Goal: Find specific page/section: Find specific page/section

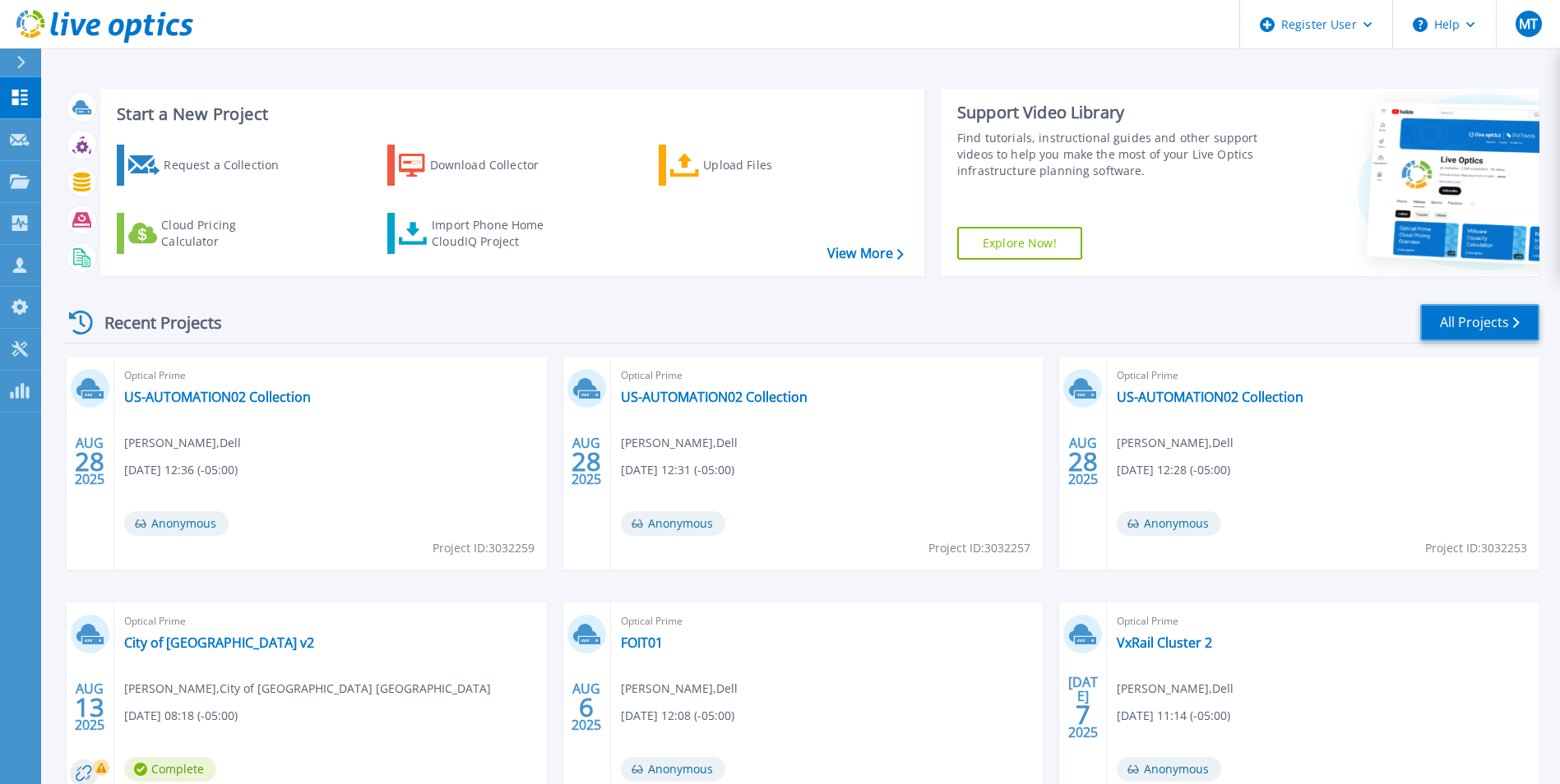
click at [1461, 327] on link "All Projects" at bounding box center [1480, 322] width 119 height 37
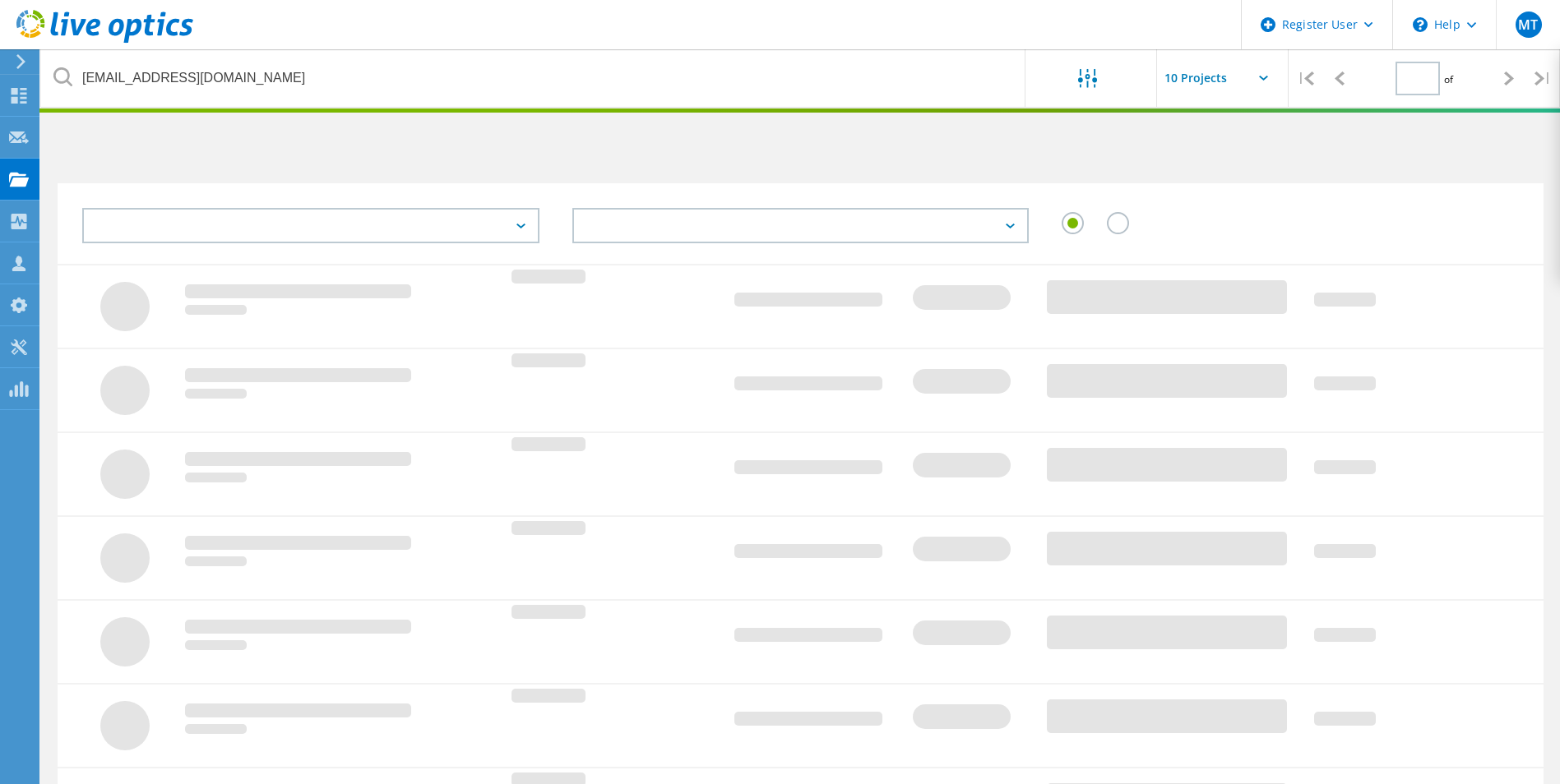
type input "1"
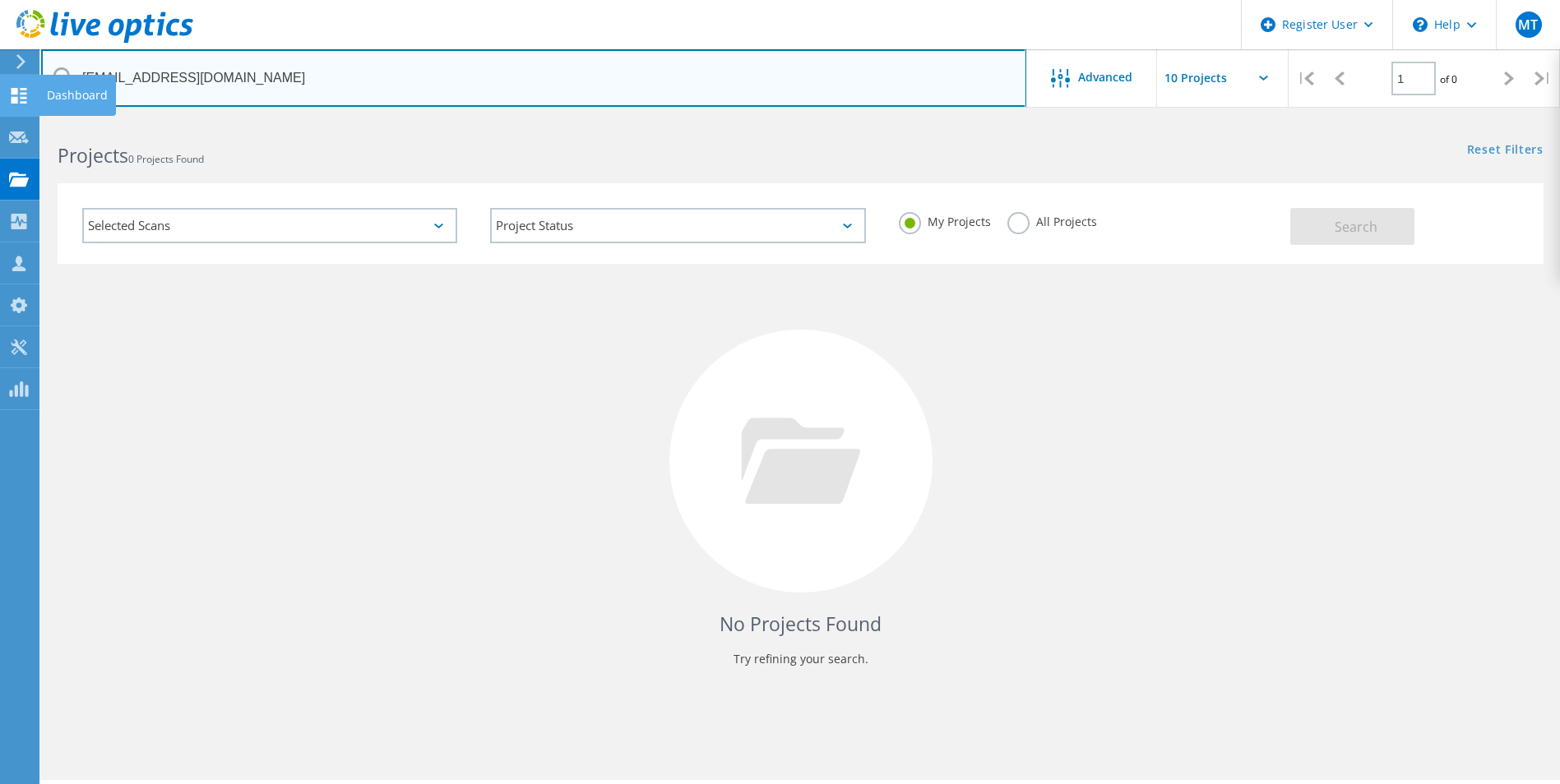
drag, startPoint x: 260, startPoint y: 87, endPoint x: 23, endPoint y: 84, distance: 237.0
click at [23, 119] on div "Register User \n Help Explore Helpful Articles Contact Support MT Dell User Max…" at bounding box center [780, 475] width 1560 height 711
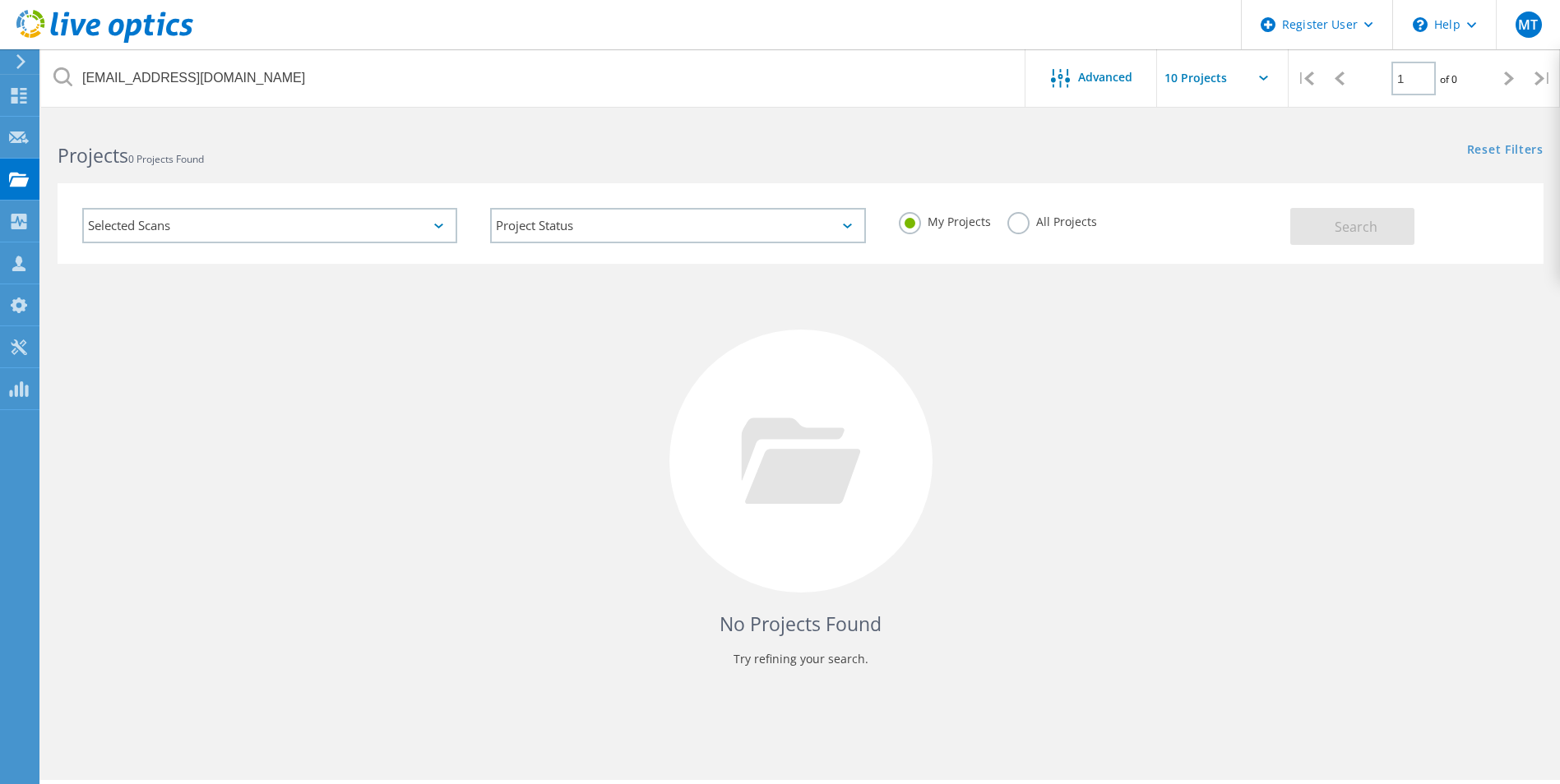
click at [250, 127] on div "Projects 0 Projects Found" at bounding box center [421, 141] width 759 height 43
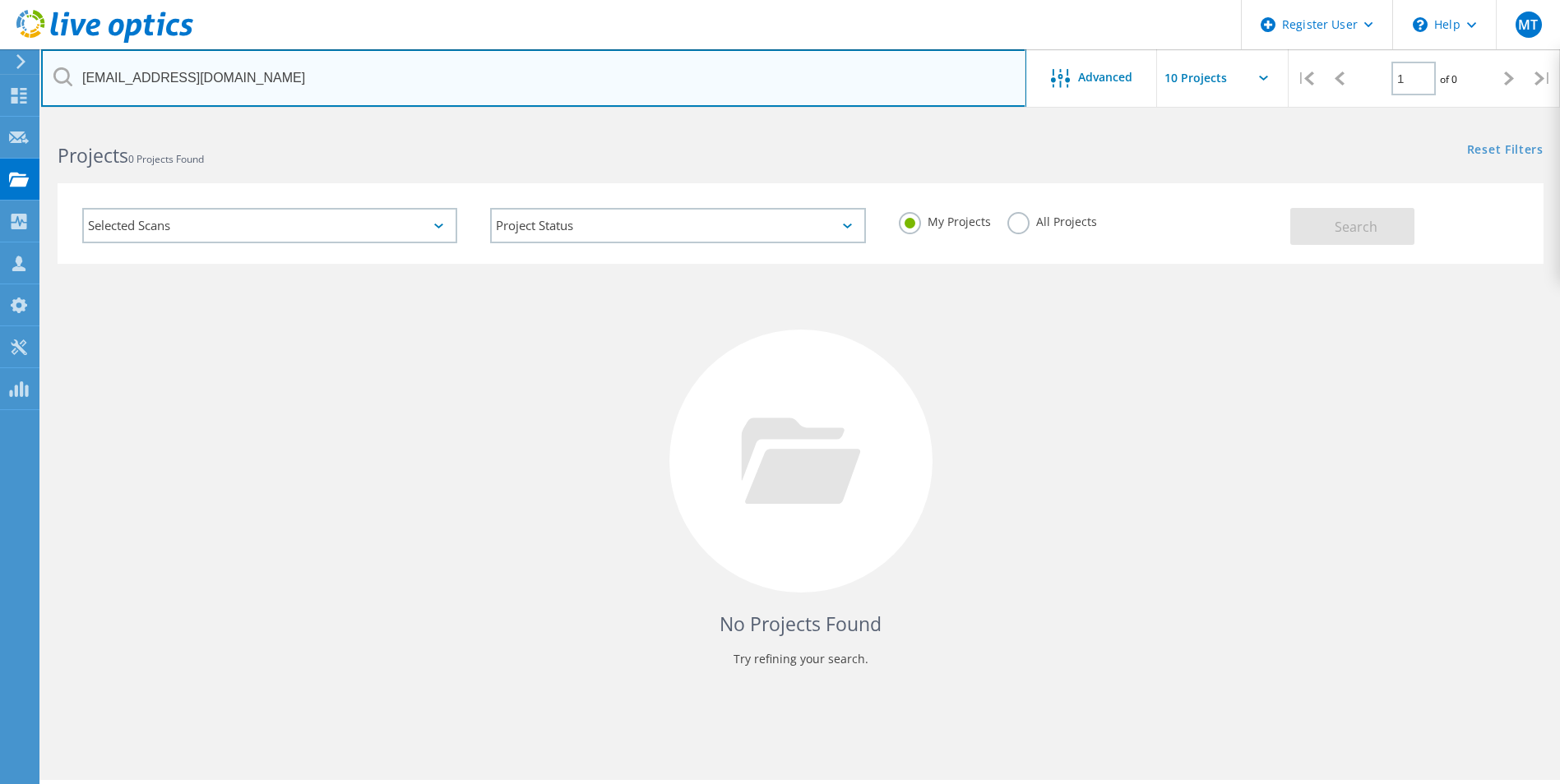
drag, startPoint x: 250, startPoint y: 85, endPoint x: 69, endPoint y: 81, distance: 181.0
click at [69, 81] on div "mbrackey@fordcounty.net" at bounding box center [534, 78] width 984 height 58
paste input "brandon@capitaliii.com"
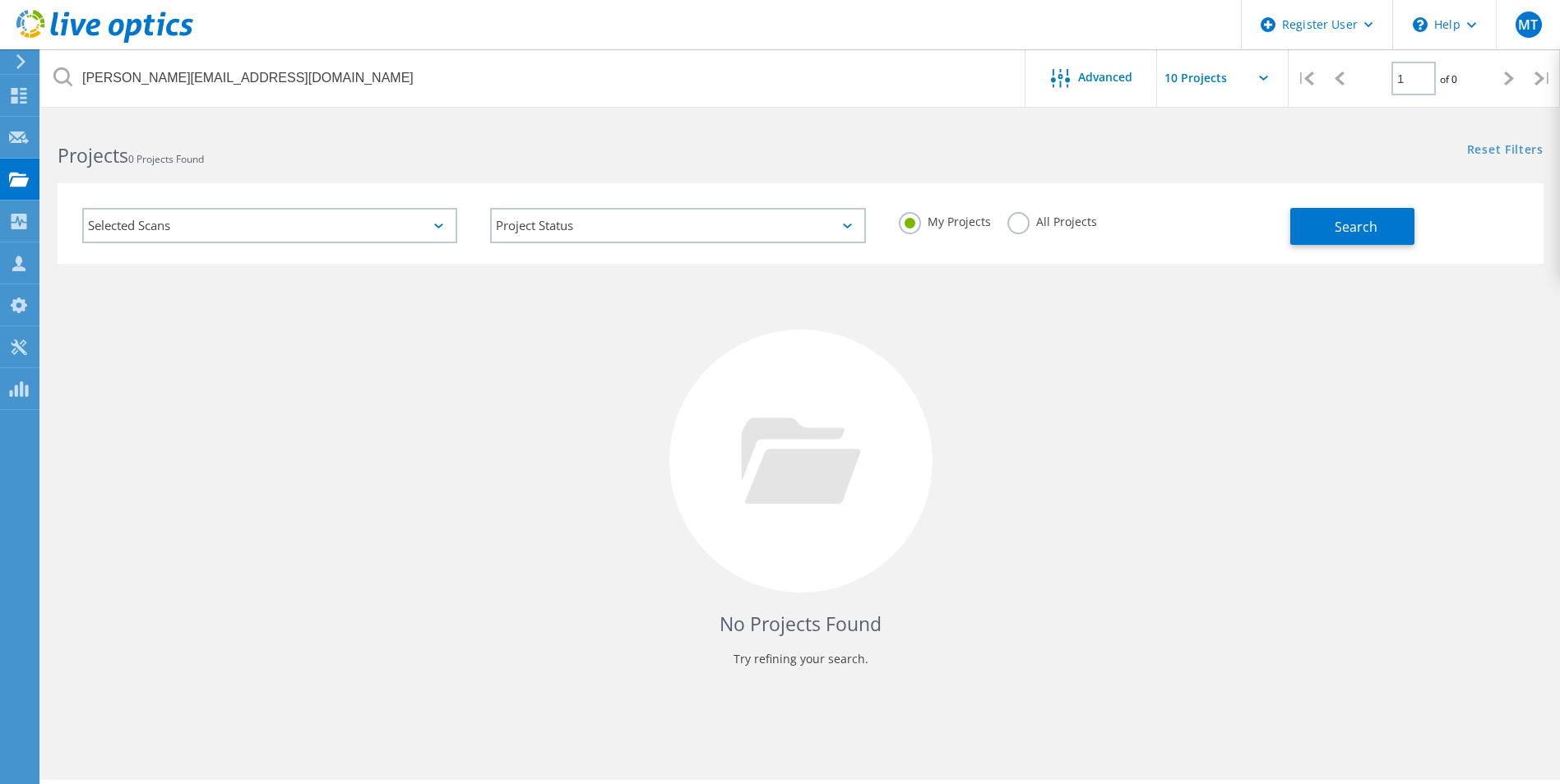
click at [1025, 215] on label "All Projects" at bounding box center [1052, 220] width 90 height 16
click at [0, 0] on input "All Projects" at bounding box center [0, 0] width 0 height 0
click at [1365, 224] on span "Search" at bounding box center [1356, 226] width 42 height 18
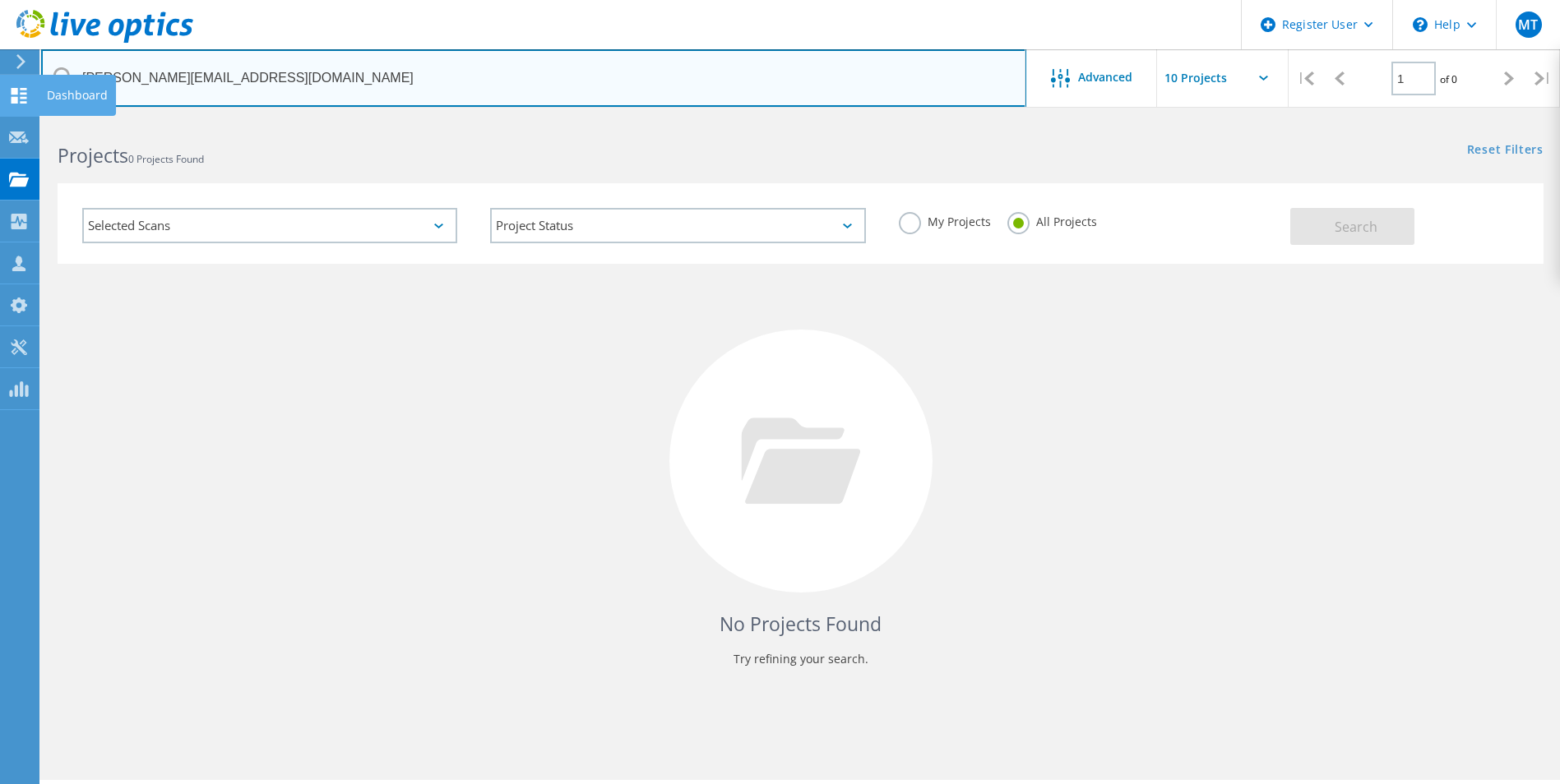
drag, startPoint x: 242, startPoint y: 72, endPoint x: 5, endPoint y: 76, distance: 237.0
click at [5, 119] on div "Register User \n Help Explore Helpful Articles Contact Support MT Dell User Max…" at bounding box center [780, 475] width 1560 height 711
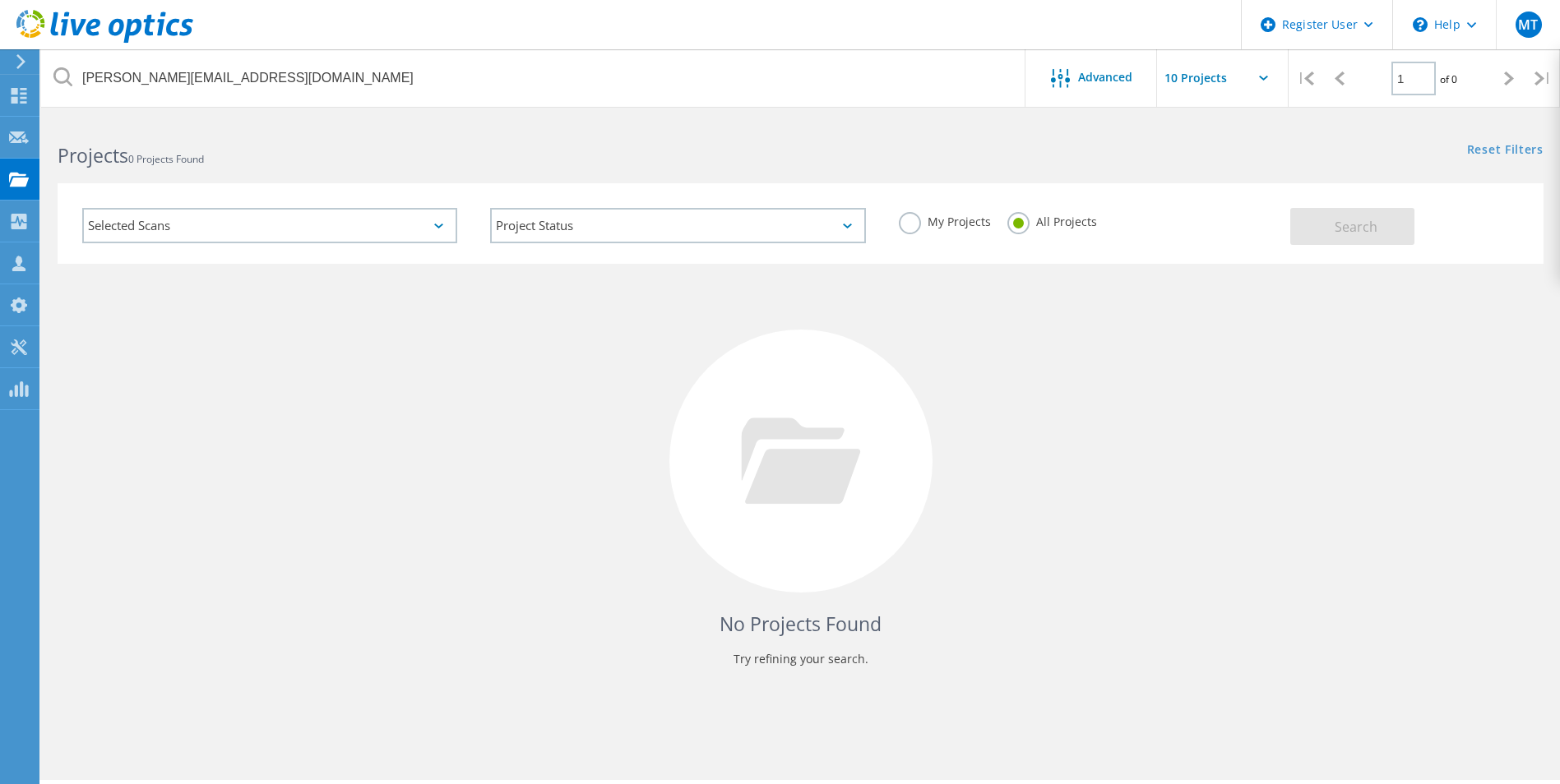
drag, startPoint x: 186, startPoint y: 109, endPoint x: 167, endPoint y: 96, distance: 23.0
click at [184, 109] on div at bounding box center [780, 111] width 1560 height 4
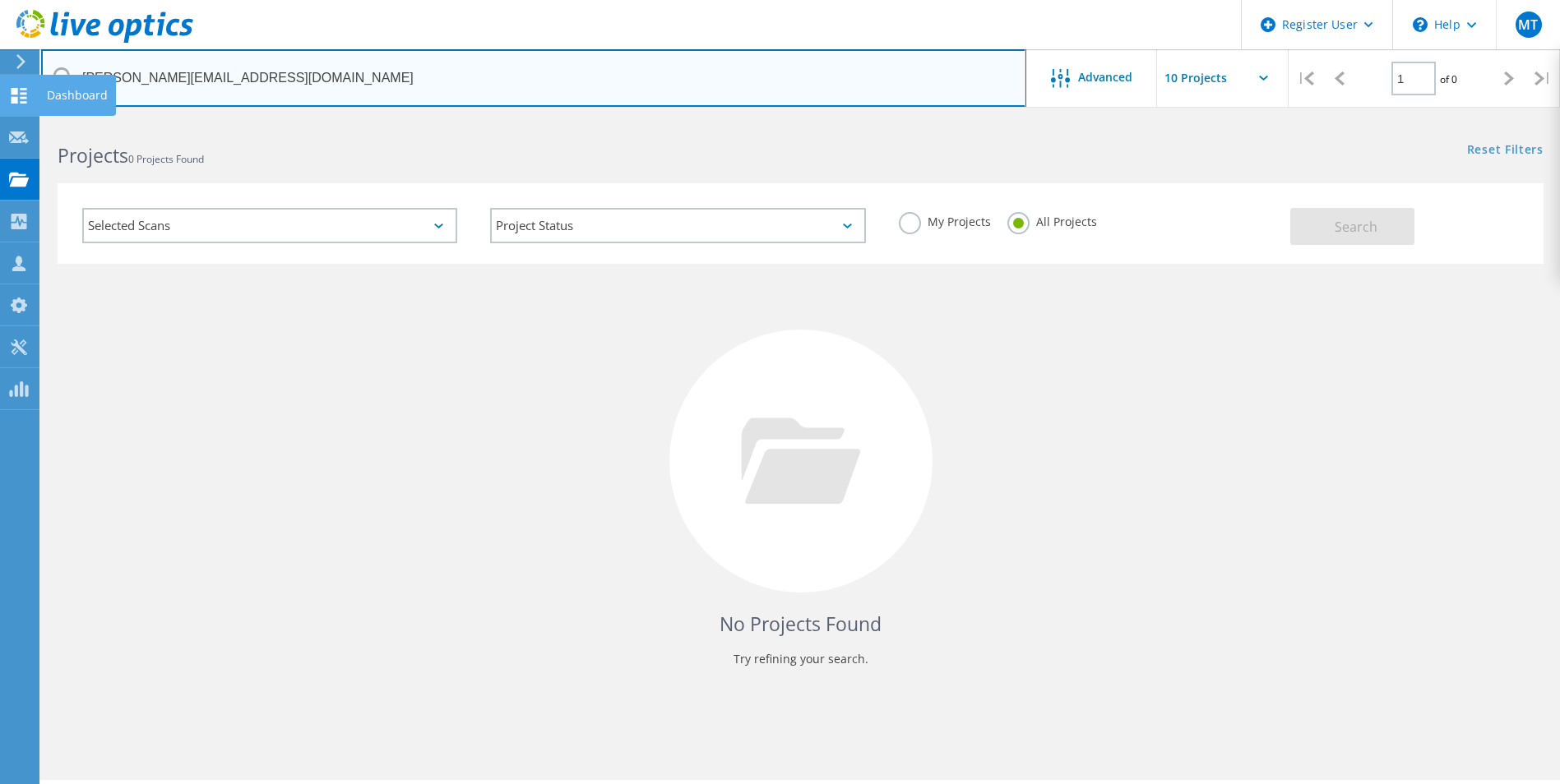
drag, startPoint x: 131, startPoint y: 75, endPoint x: 4, endPoint y: 75, distance: 127.0
click at [4, 119] on div "Register User \n Help Explore Helpful Articles Contact Support MT Dell User Max…" at bounding box center [780, 475] width 1560 height 711
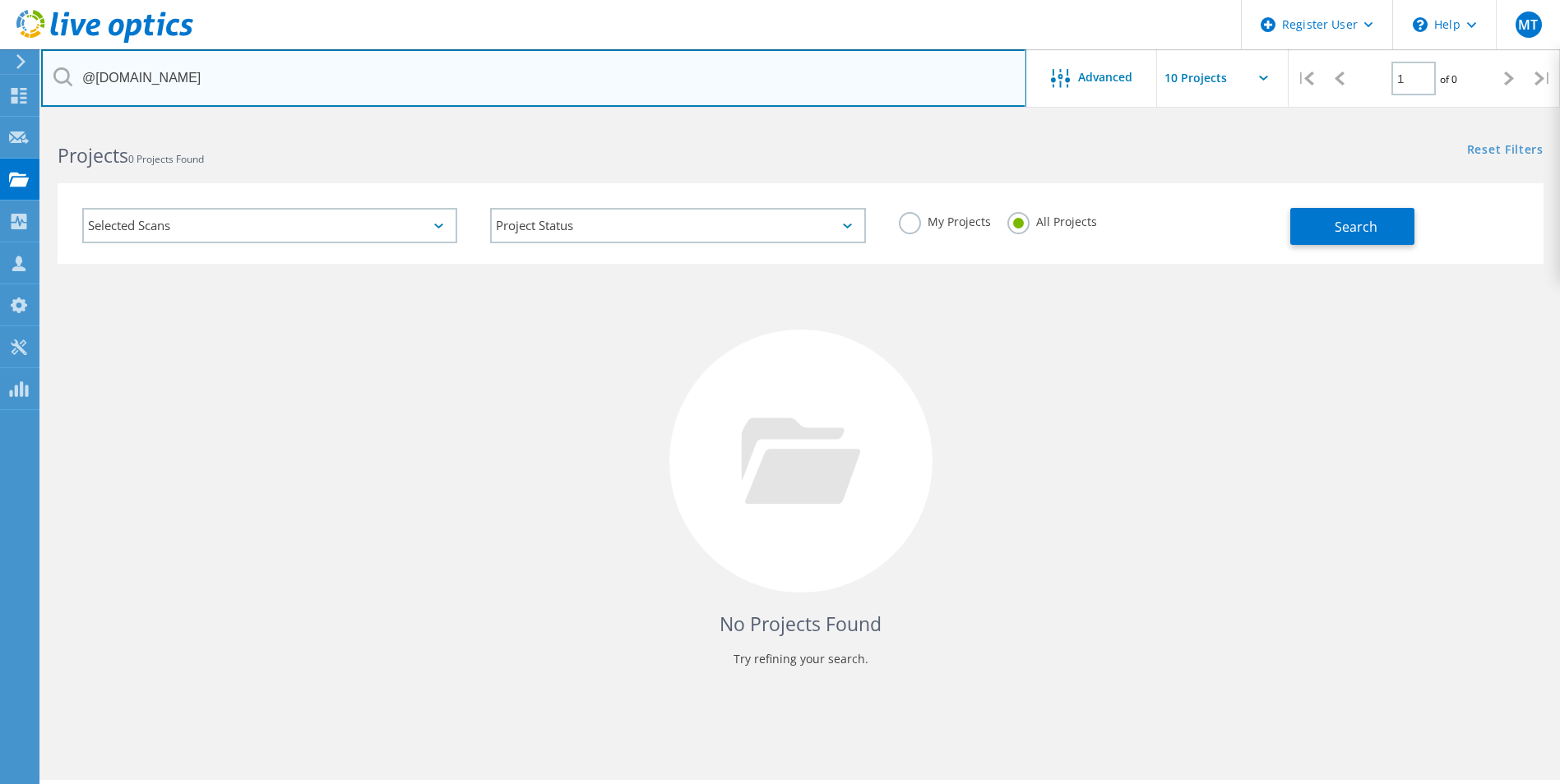
type input "@capitaliii.com"
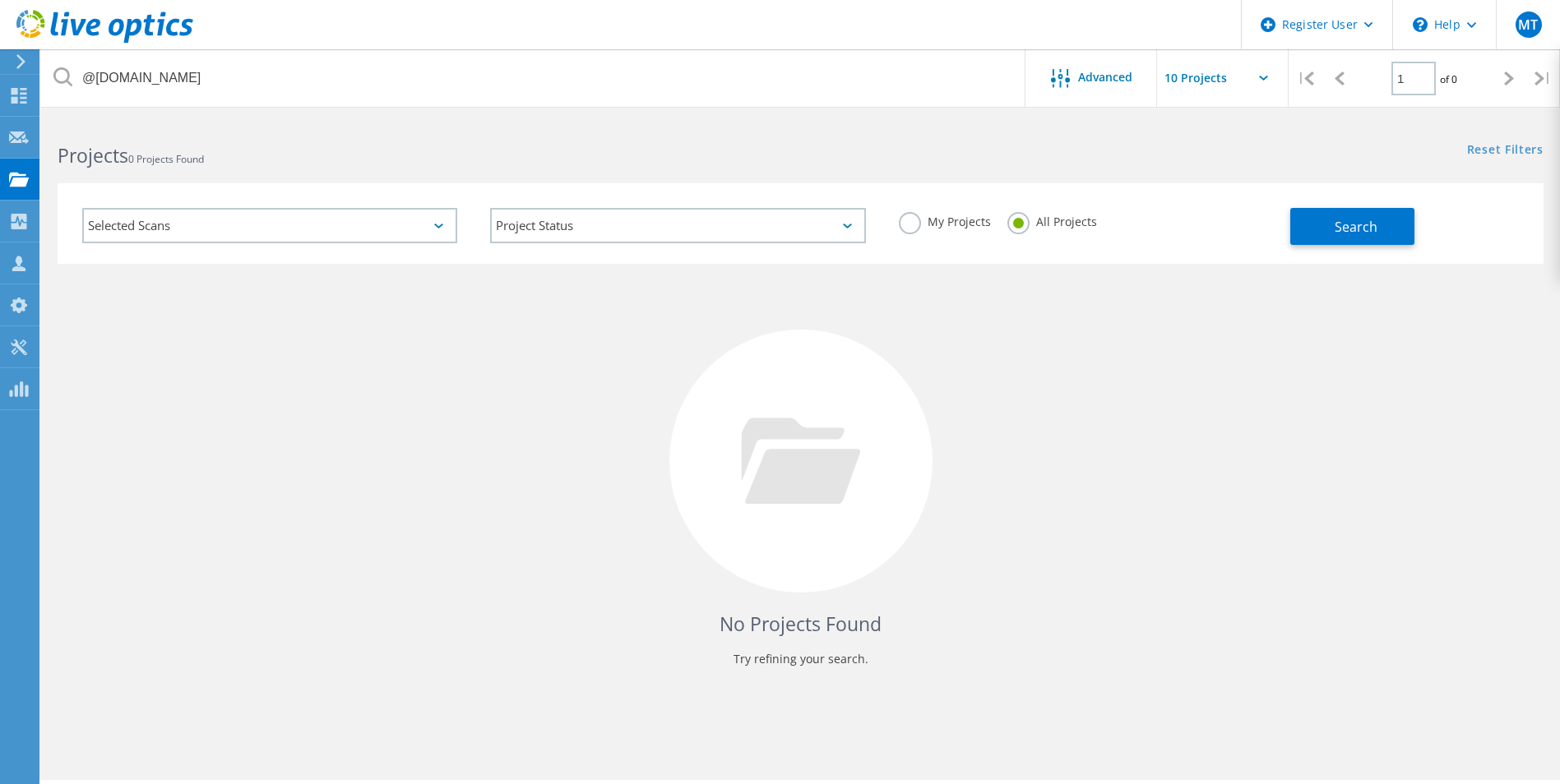
click at [334, 121] on div "Projects 0 Projects Found" at bounding box center [421, 141] width 759 height 43
click at [1405, 223] on button "Search" at bounding box center [1352, 226] width 125 height 37
